Goal: Task Accomplishment & Management: Use online tool/utility

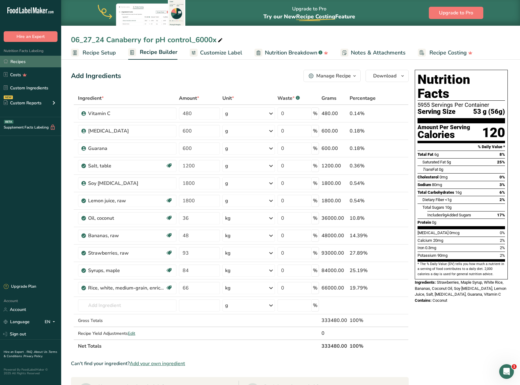
click at [20, 62] on link "Recipes" at bounding box center [30, 62] width 61 height 12
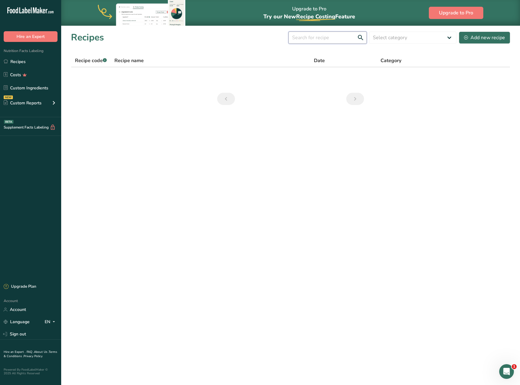
click at [328, 38] on input "text" at bounding box center [328, 38] width 78 height 12
type input "hill a"
click at [392, 249] on main "Upgrade to Pro Try our New Recipe Costing .a-29{fill:none;stroke-linecap:round;…" at bounding box center [260, 192] width 520 height 385
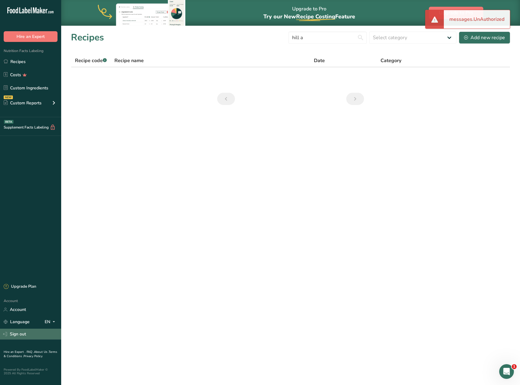
click at [19, 336] on link "Sign out" at bounding box center [30, 334] width 61 height 11
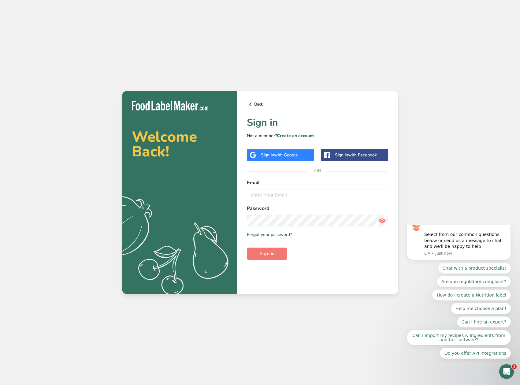
click at [284, 158] on div "Sign in with Google" at bounding box center [279, 155] width 37 height 6
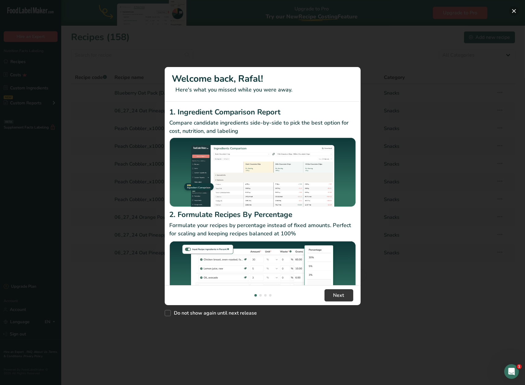
click at [516, 12] on button "New Features" at bounding box center [514, 11] width 10 height 10
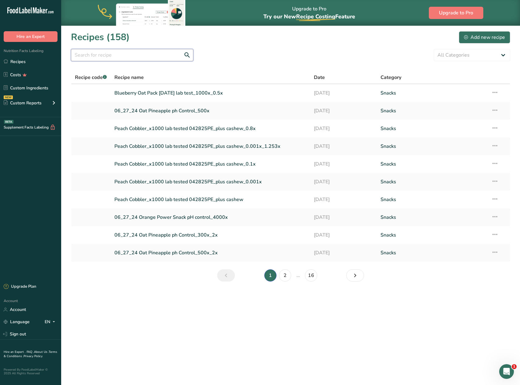
click at [141, 54] on input "text" at bounding box center [132, 55] width 122 height 12
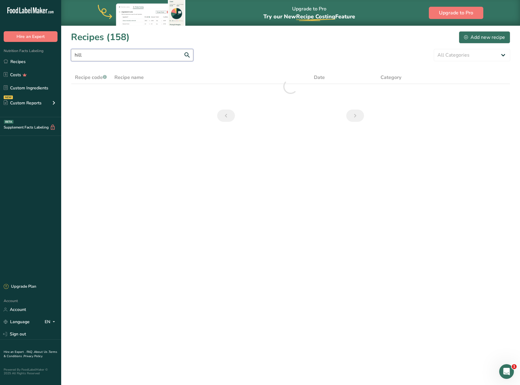
type input "hill"
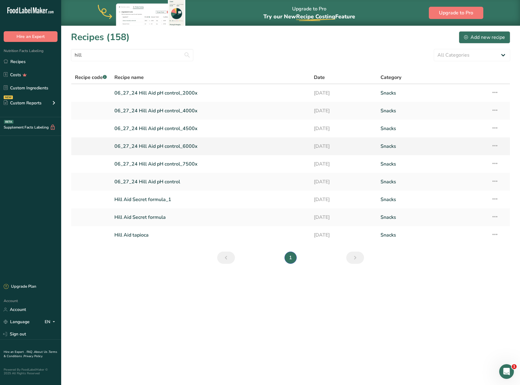
click at [169, 146] on link "06_27_24 Hill Aid pH control_6000x" at bounding box center [210, 146] width 192 height 13
